Goal: Task Accomplishment & Management: Use online tool/utility

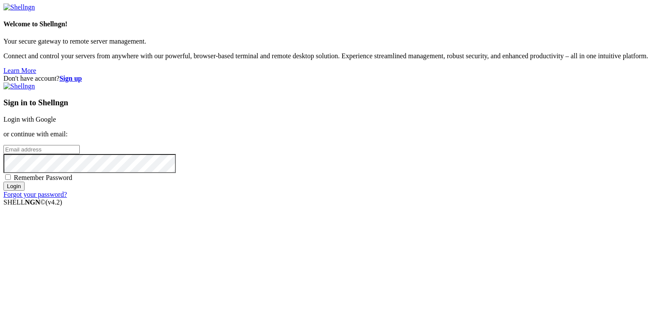
click at [80, 152] on input "email" at bounding box center [41, 149] width 76 height 9
type input "[EMAIL_ADDRESS][DOMAIN_NAME]"
click at [3, 181] on input "Login" at bounding box center [13, 185] width 21 height 9
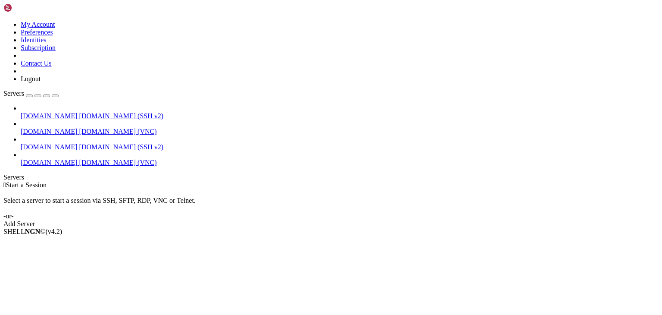
click at [44, 159] on span "[DOMAIN_NAME]" at bounding box center [49, 162] width 57 height 7
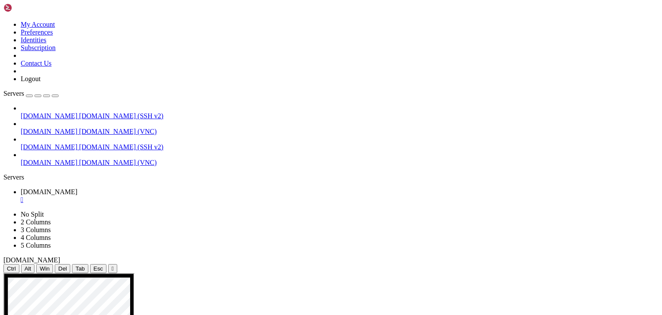
click at [3, 273] on icon at bounding box center [3, 273] width 0 height 0
click at [55, 96] on icon "button" at bounding box center [55, 96] width 0 height 0
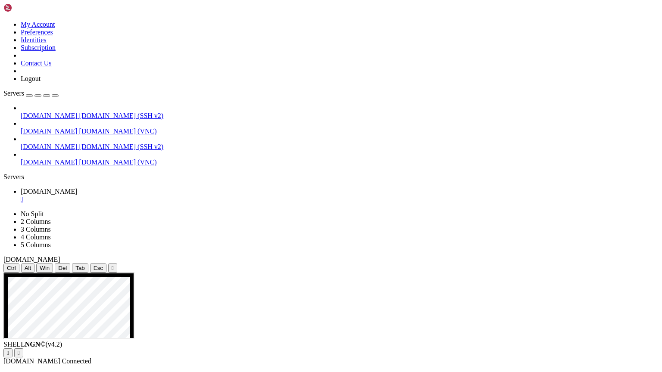
click at [3, 273] on icon at bounding box center [3, 273] width 0 height 0
click at [112, 265] on div "" at bounding box center [113, 268] width 2 height 6
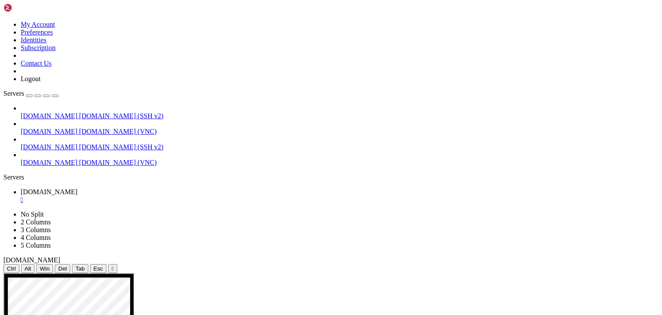
click at [112, 265] on div "" at bounding box center [113, 268] width 2 height 6
click at [38, 188] on link "[DOMAIN_NAME] " at bounding box center [340, 196] width 638 height 16
click at [3, 273] on icon at bounding box center [3, 273] width 0 height 0
click at [64, 196] on div "" at bounding box center [340, 200] width 638 height 8
